Goal: Transaction & Acquisition: Purchase product/service

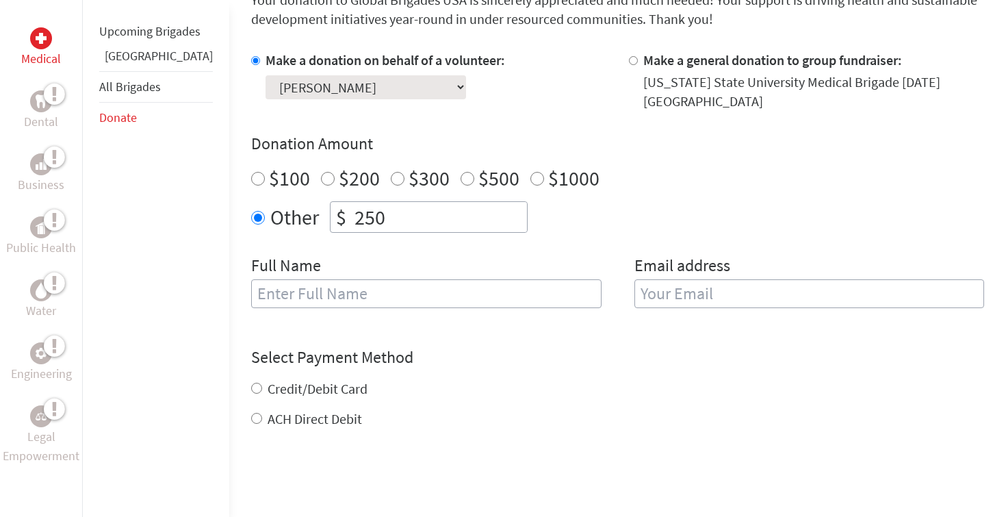
scroll to position [393, 0]
click at [438, 304] on input "text" at bounding box center [426, 292] width 350 height 29
type input "[PERSON_NAME]"
type input "[EMAIL_ADDRESS][DOMAIN_NAME]"
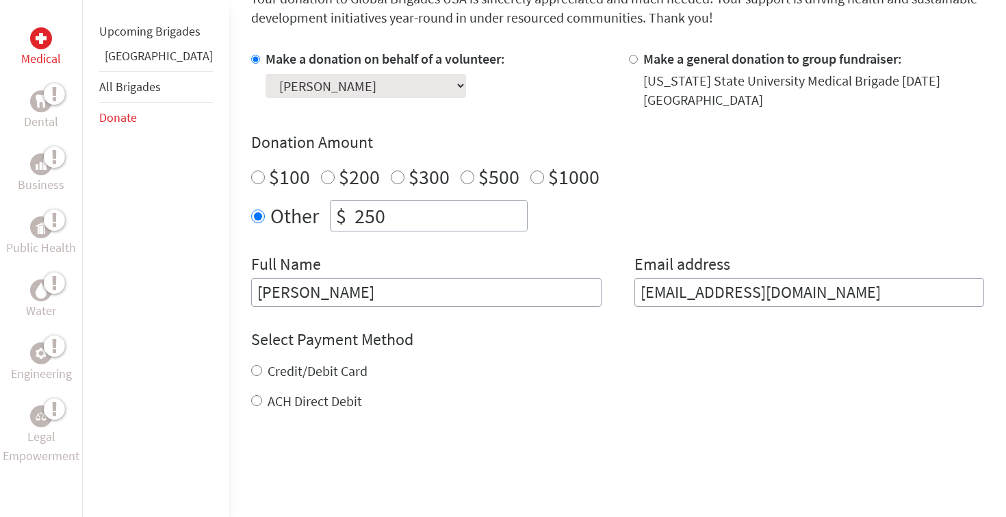
click at [480, 352] on div "Select Payment Method NOTE: American Express is not accepted. Please proceed no…" at bounding box center [617, 370] width 733 height 82
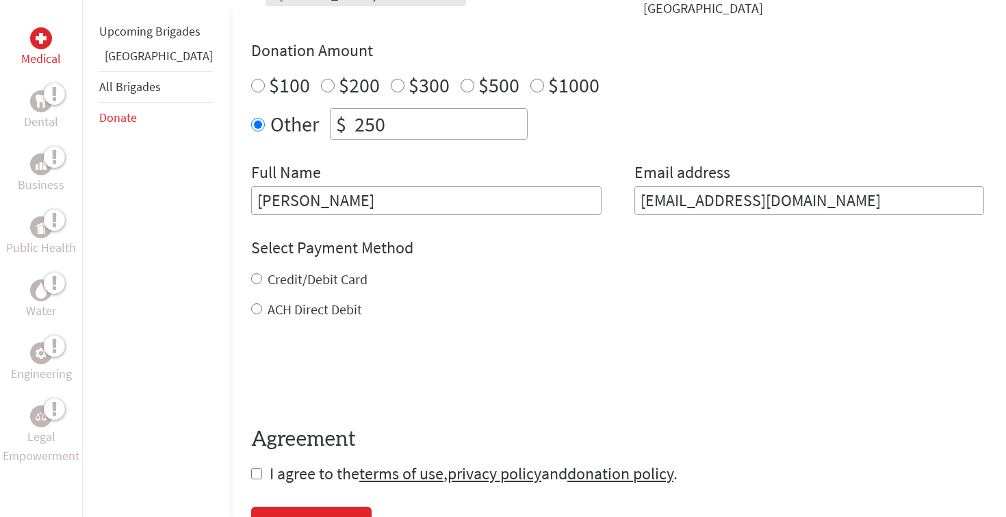
scroll to position [505, 0]
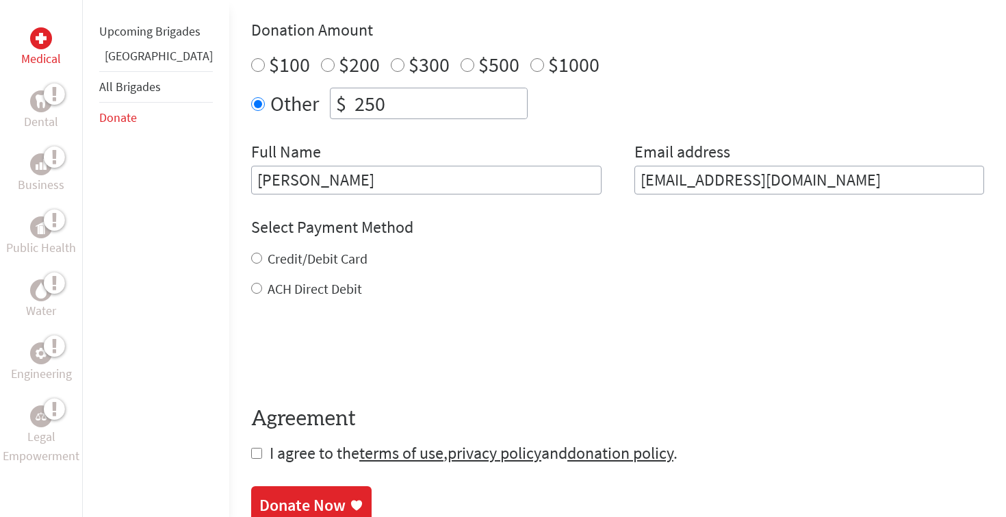
click at [305, 261] on label "Credit/Debit Card" at bounding box center [318, 258] width 100 height 17
click at [262, 261] on input "Credit/Debit Card" at bounding box center [256, 258] width 11 height 11
radio input "true"
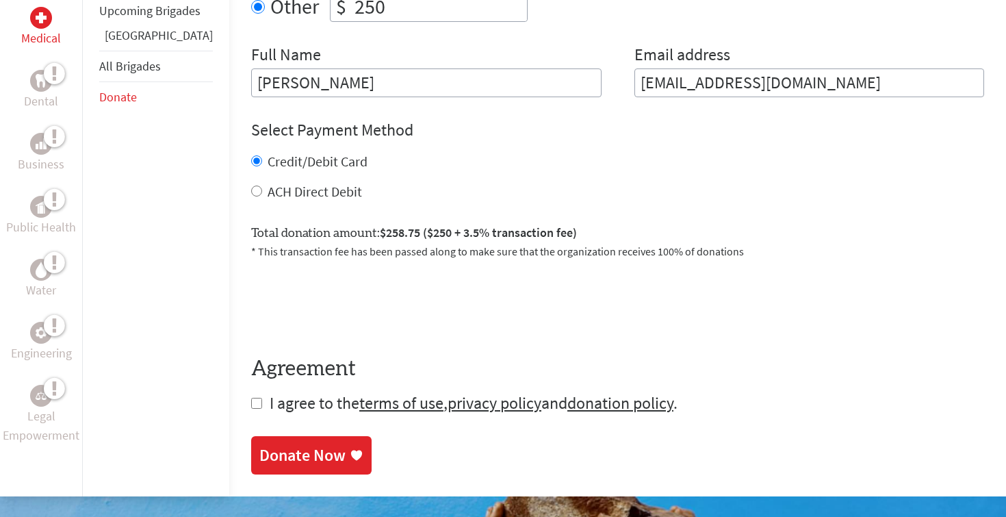
scroll to position [609, 0]
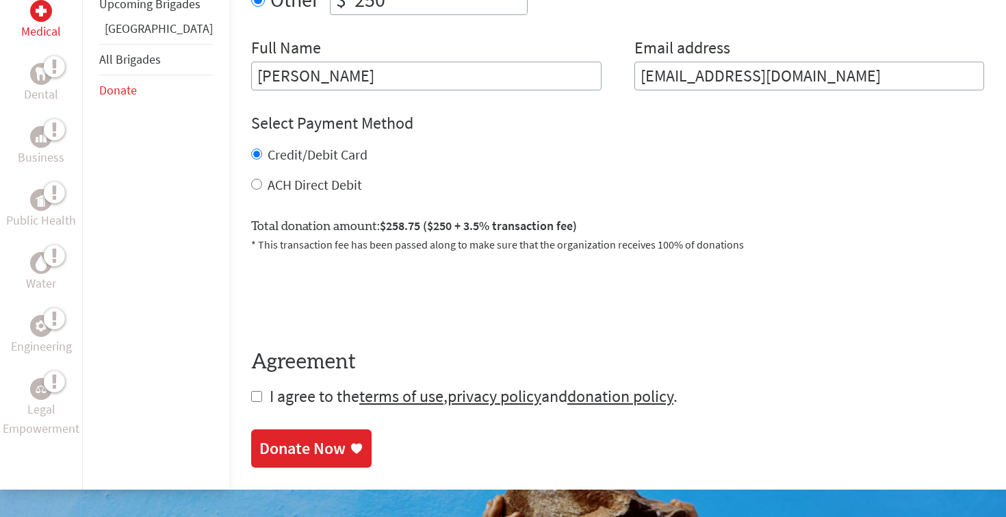
click at [281, 188] on label "ACH Direct Debit" at bounding box center [315, 184] width 94 height 17
click at [262, 188] on input "ACH Direct Debit" at bounding box center [256, 184] width 11 height 11
radio input "true"
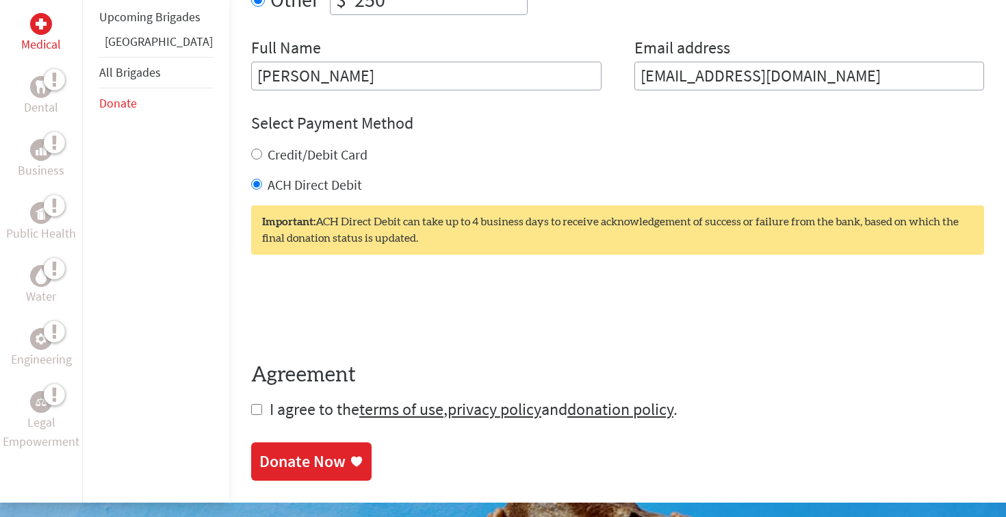
click at [282, 156] on label "Credit/Debit Card" at bounding box center [318, 154] width 100 height 17
click at [262, 156] on input "Credit/Debit Card" at bounding box center [256, 154] width 11 height 11
radio input "true"
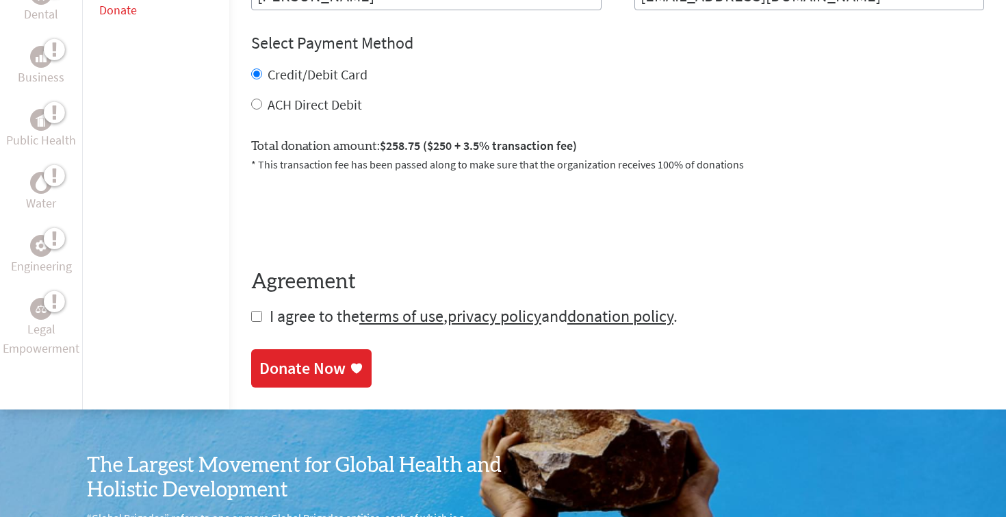
scroll to position [679, 0]
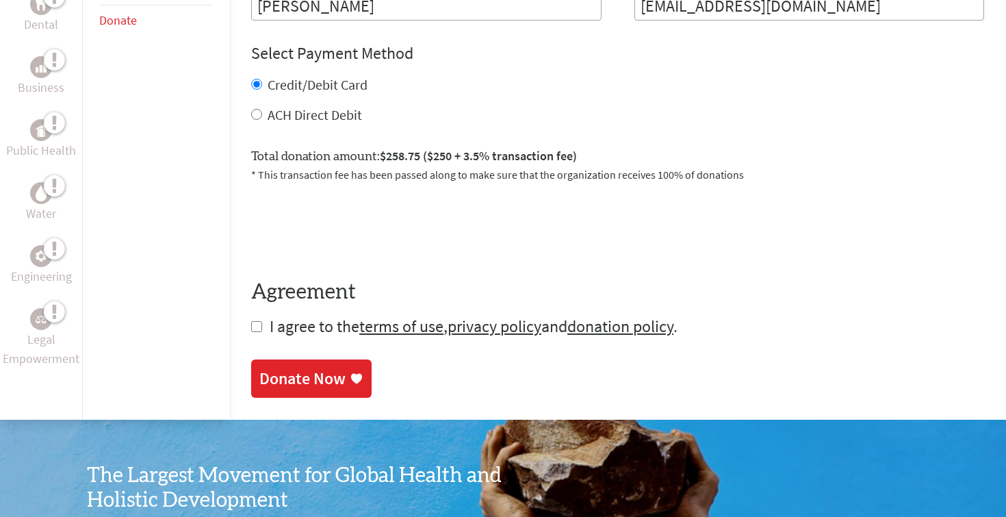
click at [251, 329] on input "checkbox" at bounding box center [256, 326] width 11 height 11
checkbox input "true"
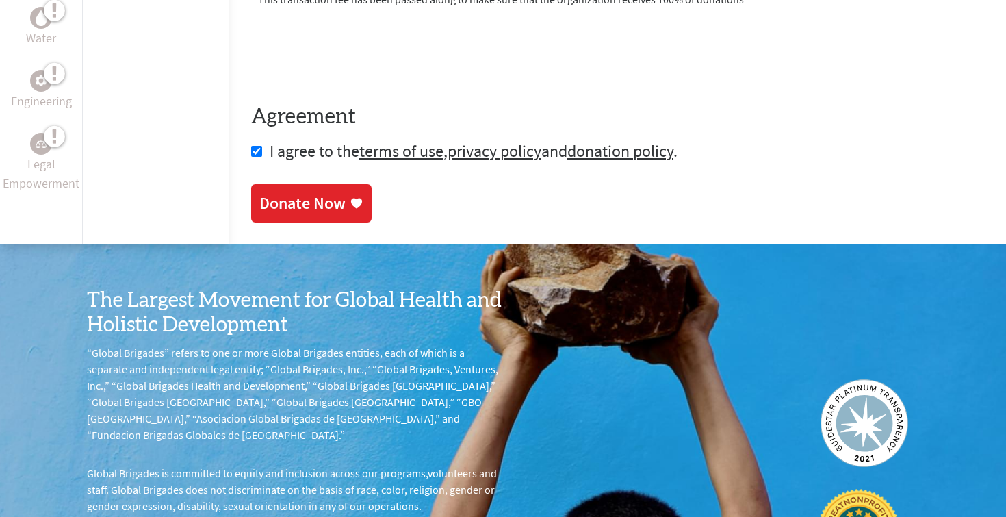
scroll to position [877, 0]
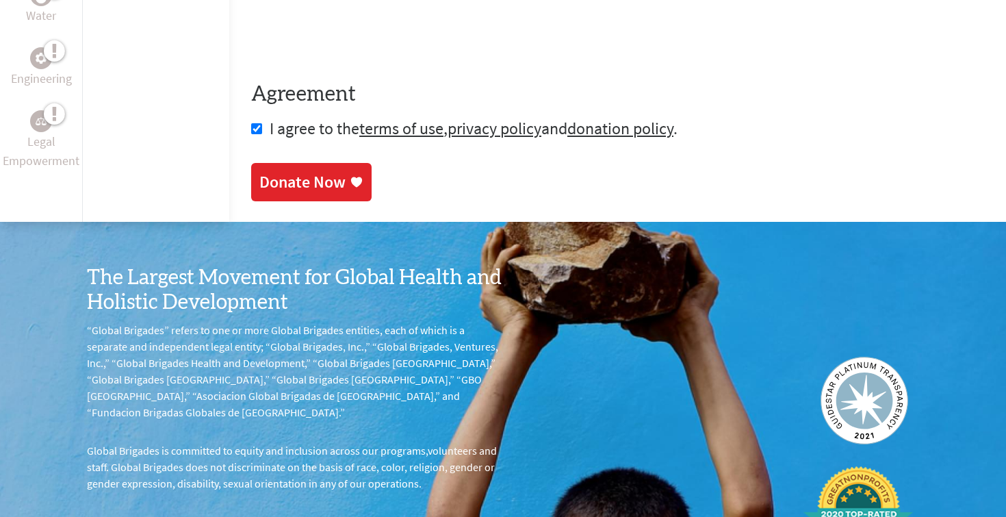
click at [287, 178] on div "Donate Now" at bounding box center [302, 182] width 86 height 22
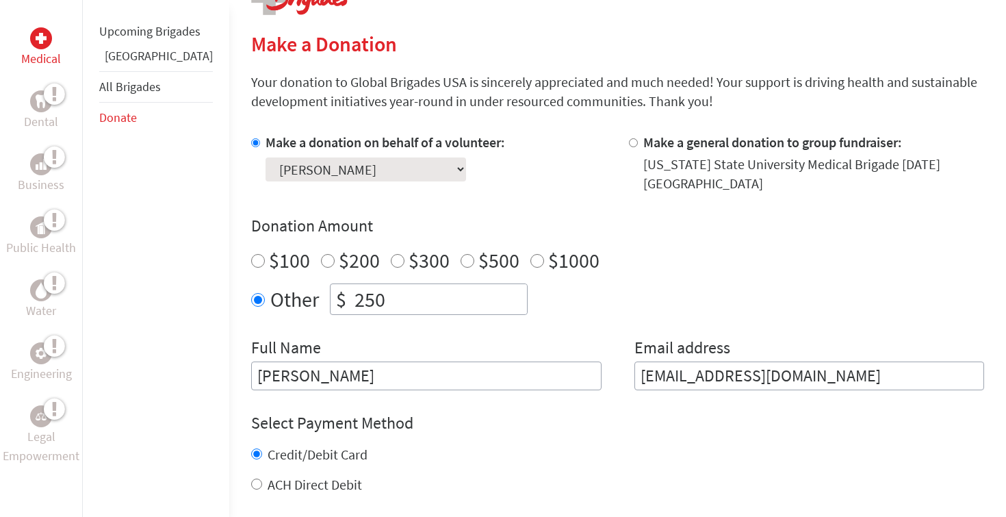
scroll to position [310, 0]
